Goal: Learn about a topic

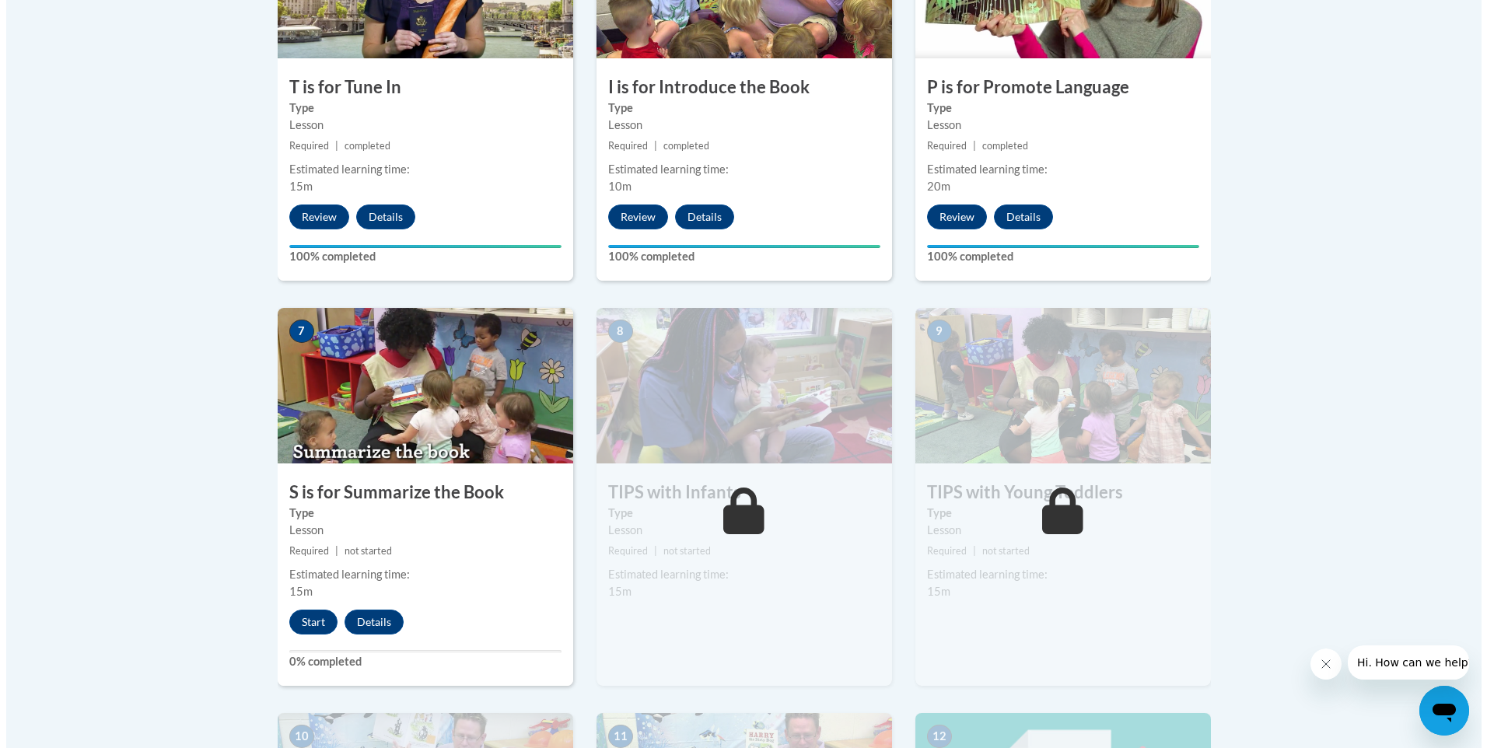
scroll to position [1167, 0]
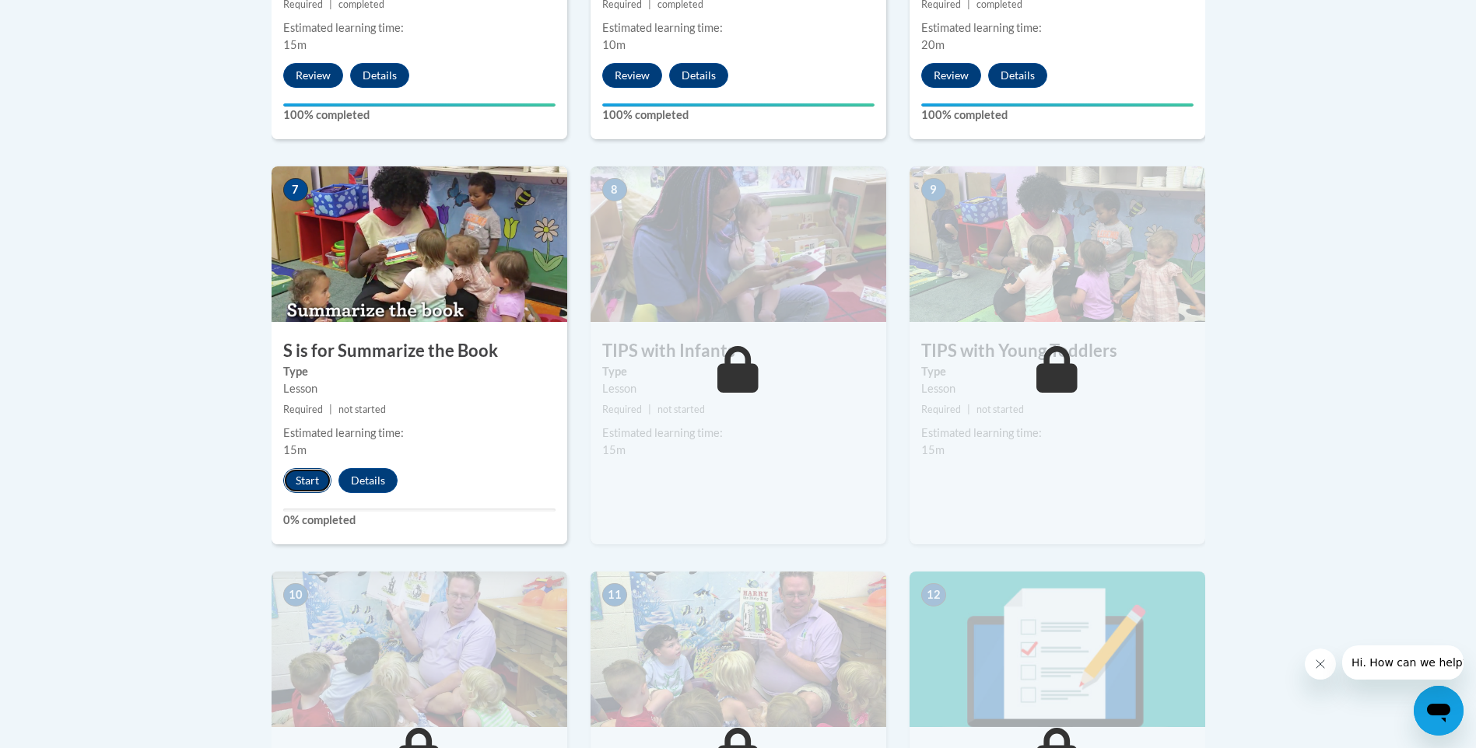
click at [302, 478] on button "Start" at bounding box center [307, 480] width 48 height 25
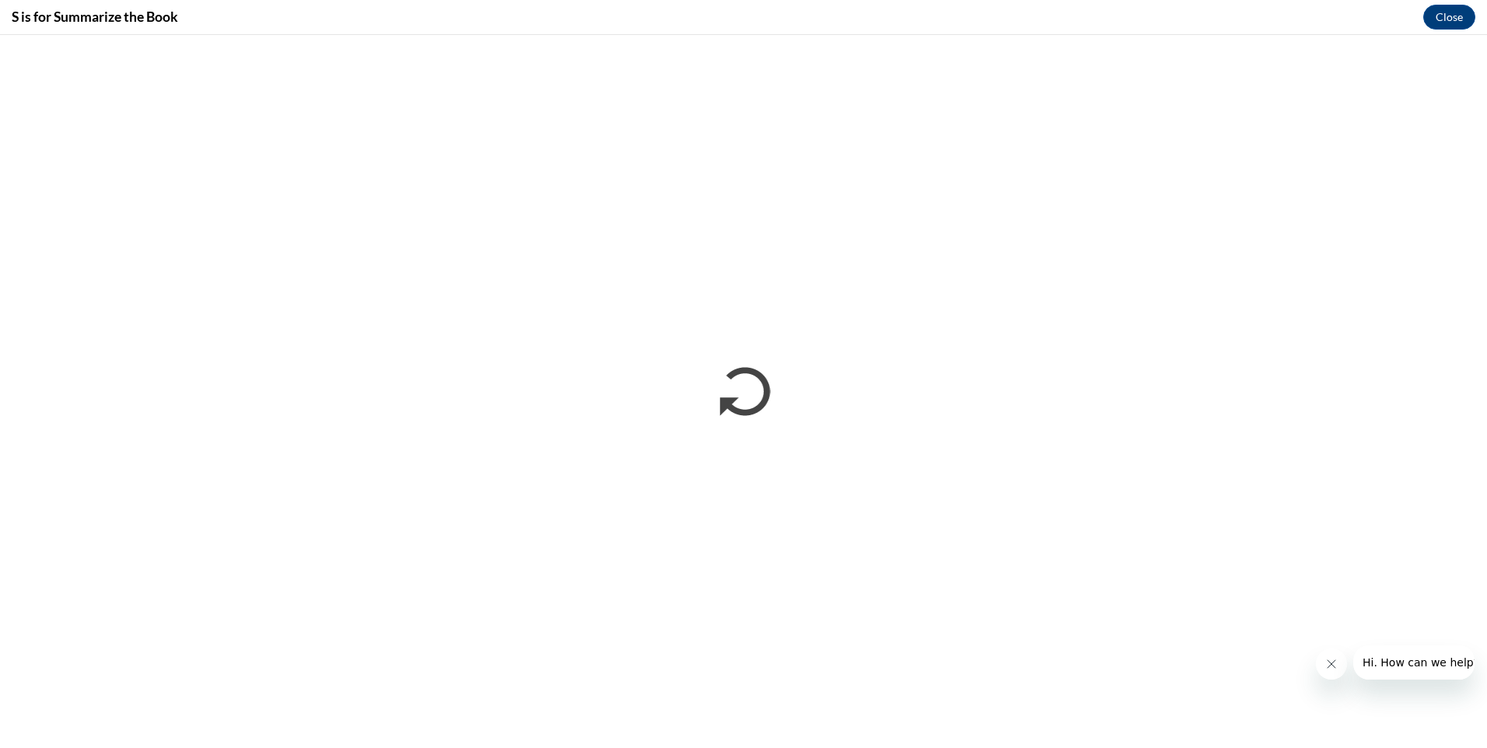
scroll to position [0, 0]
